Goal: Communication & Community: Connect with others

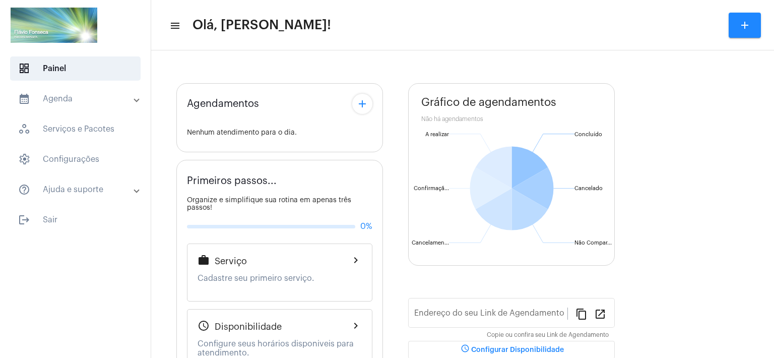
type input "[URL][DOMAIN_NAME]"
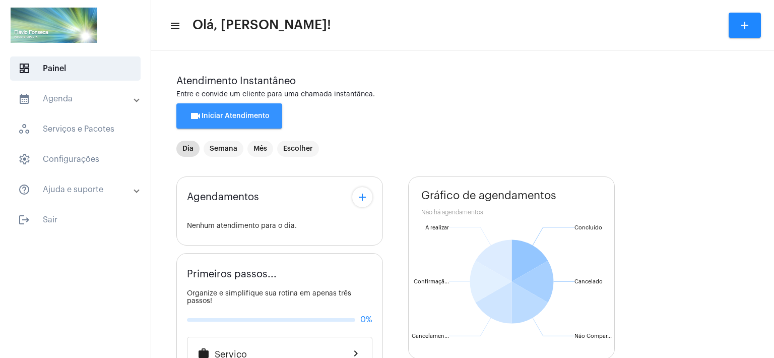
click at [212, 117] on span "videocam Iniciar Atendimento" at bounding box center [229, 115] width 80 height 7
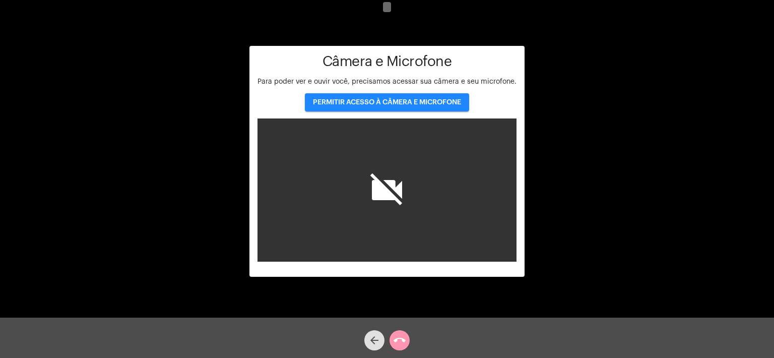
click at [378, 103] on span "PERMITIR ACESSO À CÂMERA E MICROFONE" at bounding box center [387, 102] width 148 height 7
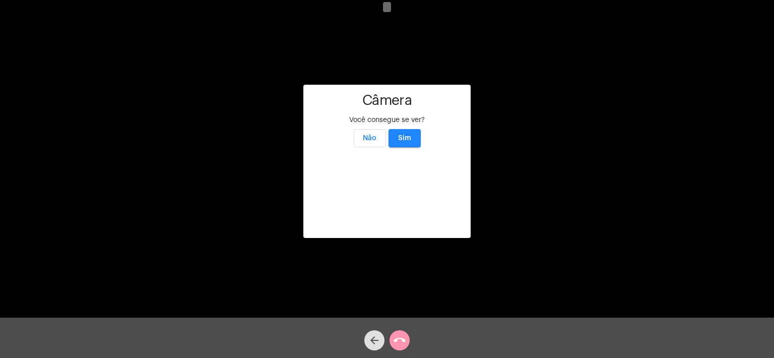
click at [408, 135] on span "Sim" at bounding box center [404, 138] width 13 height 7
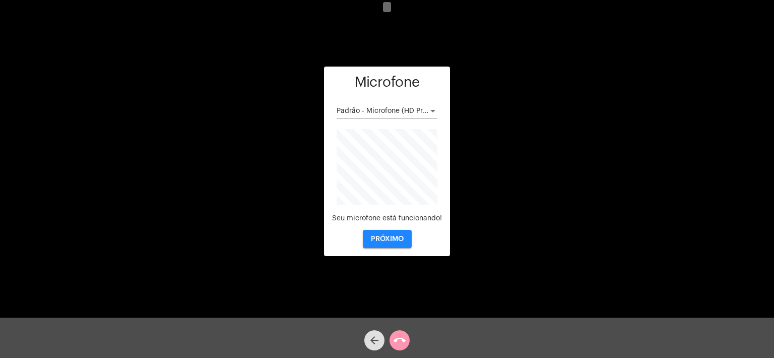
click at [386, 241] on span "PRÓXIMO" at bounding box center [387, 238] width 33 height 7
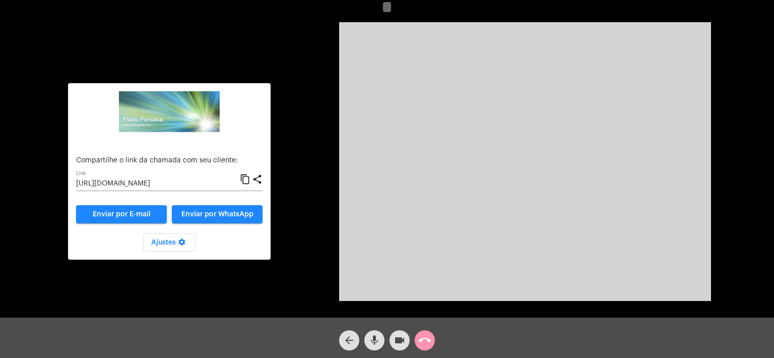
click at [185, 184] on input "[URL][DOMAIN_NAME]" at bounding box center [158, 184] width 164 height 8
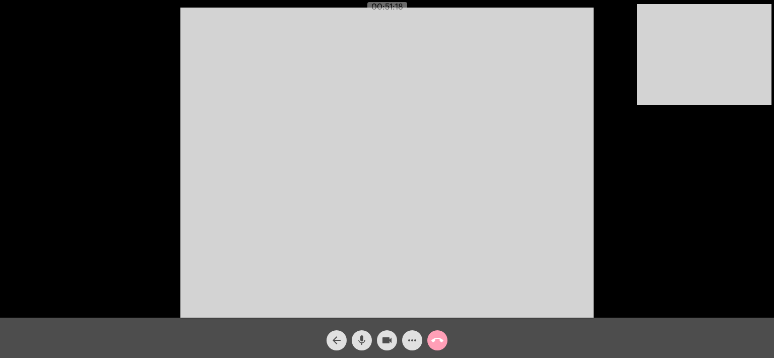
click at [437, 337] on mat-icon "call_end" at bounding box center [437, 340] width 12 height 12
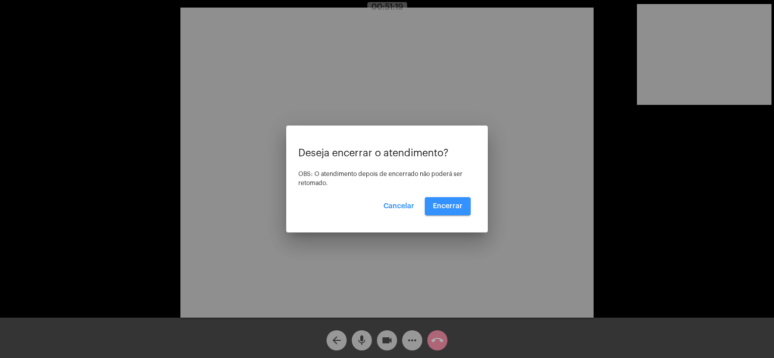
click at [445, 206] on span "Encerrar" at bounding box center [448, 206] width 30 height 7
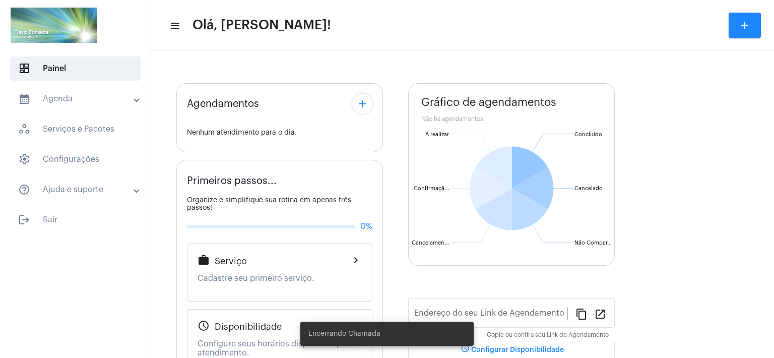
type input "[URL][DOMAIN_NAME]"
